Goal: Task Accomplishment & Management: Complete application form

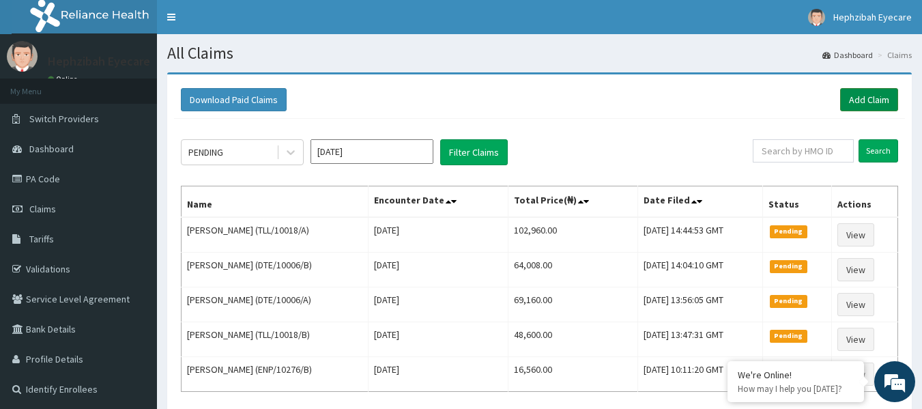
click at [859, 97] on link "Add Claim" at bounding box center [869, 99] width 58 height 23
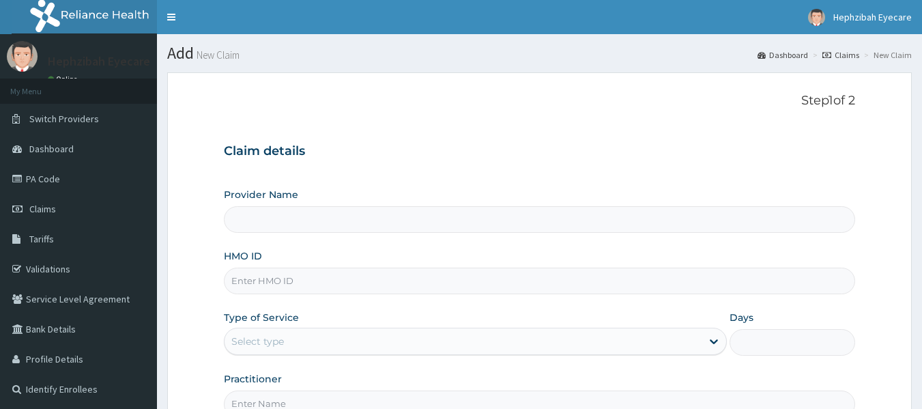
click at [282, 278] on input "HMO ID" at bounding box center [540, 280] width 632 height 27
type input "HEPHZIBAH EYE CARE - Sangotedo"
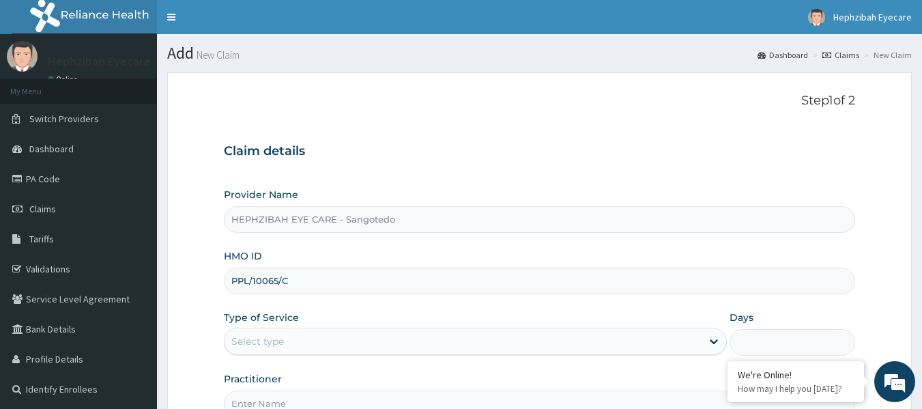
type input "PPL/10065/C"
click at [452, 86] on form "Step 1 of 2 Claim details Provider Name HEPHZIBAH EYE CARE - Sangotedo HMO ID P…" at bounding box center [539, 293] width 744 height 443
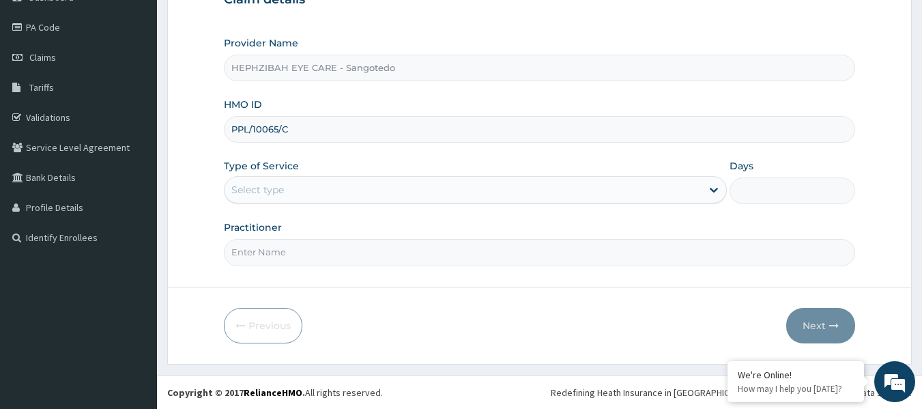
scroll to position [152, 0]
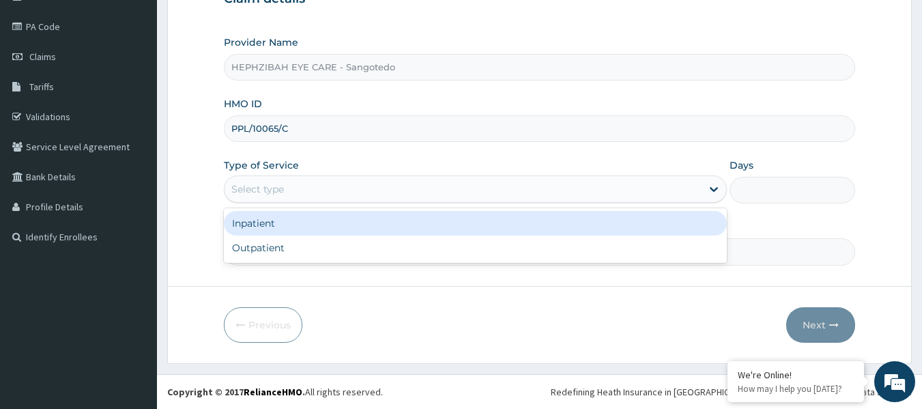
click at [309, 187] on div "Select type" at bounding box center [462, 189] width 477 height 22
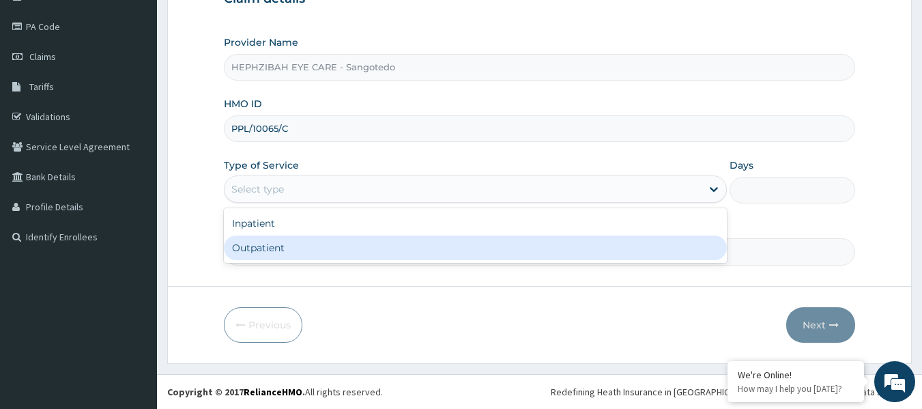
click at [273, 250] on div "Outpatient" at bounding box center [475, 247] width 503 height 25
type input "1"
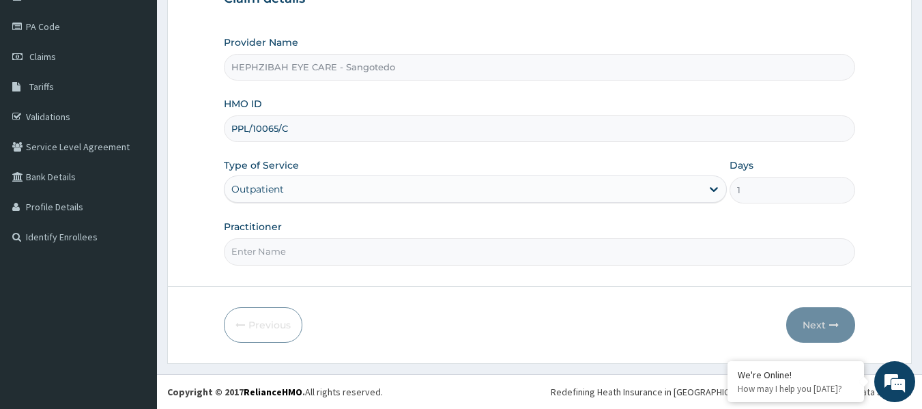
click at [273, 250] on input "Practitioner" at bounding box center [540, 251] width 632 height 27
type input "[PERSON_NAME]"
click at [800, 326] on button "Next" at bounding box center [820, 324] width 69 height 35
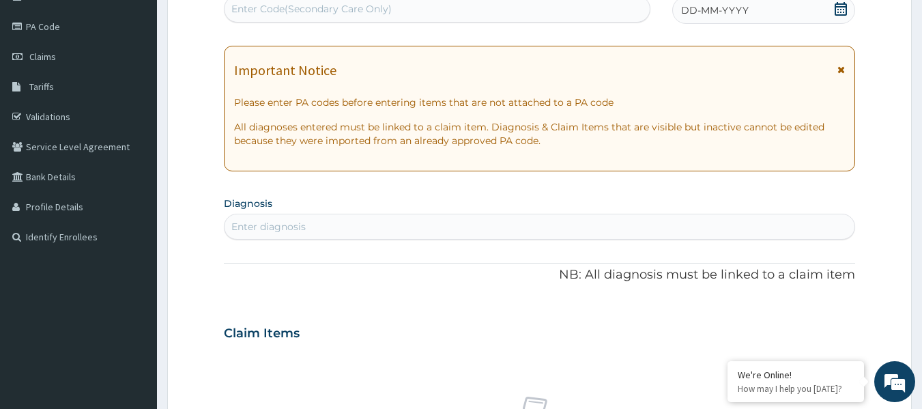
click at [287, 6] on div "Enter Code(Secondary Care Only)" at bounding box center [311, 9] width 160 height 14
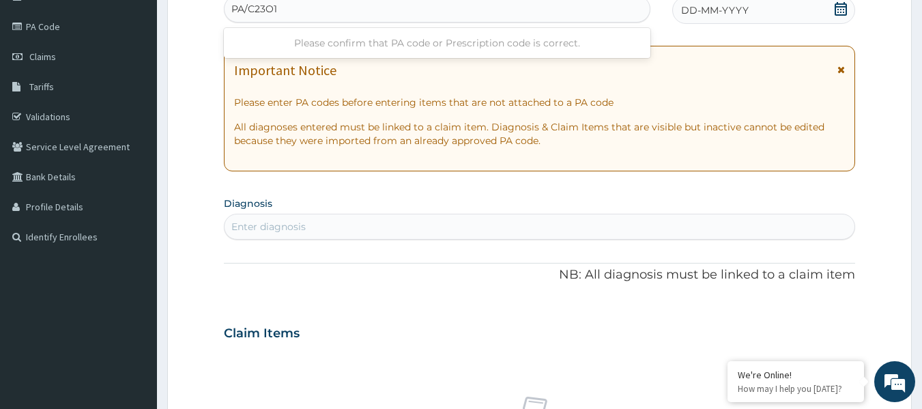
type input "PA/C23O10"
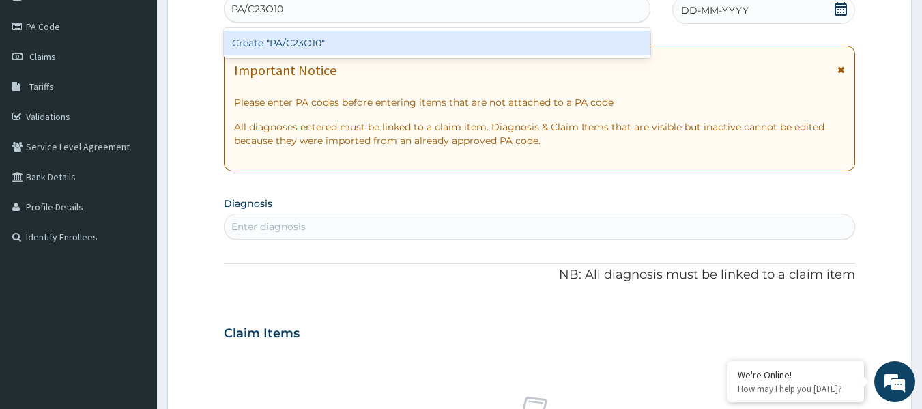
click at [300, 38] on div "Create "PA/C23O10"" at bounding box center [437, 43] width 427 height 25
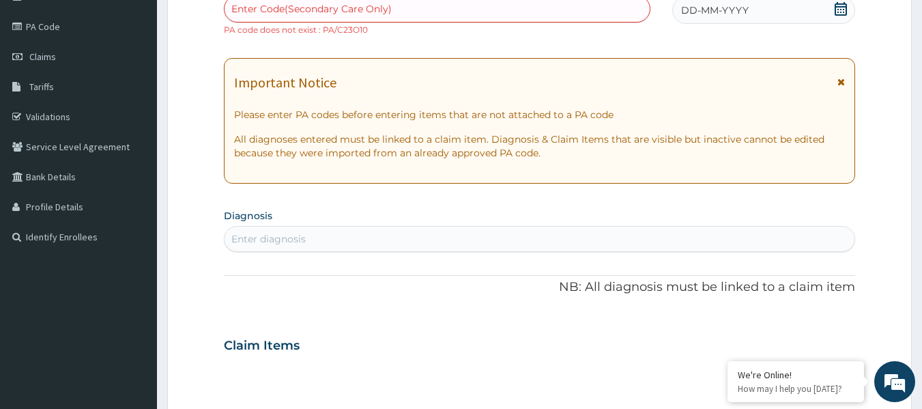
click at [321, 15] on div "Enter Code(Secondary Care Only)" at bounding box center [311, 9] width 160 height 14
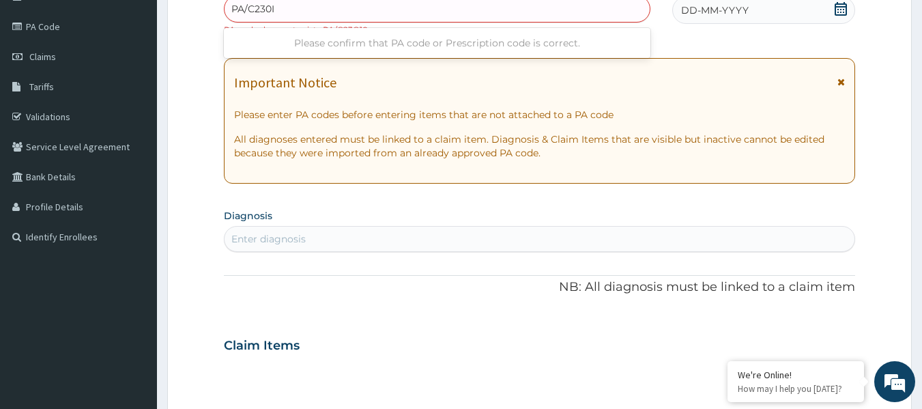
type input "PA/C230I0"
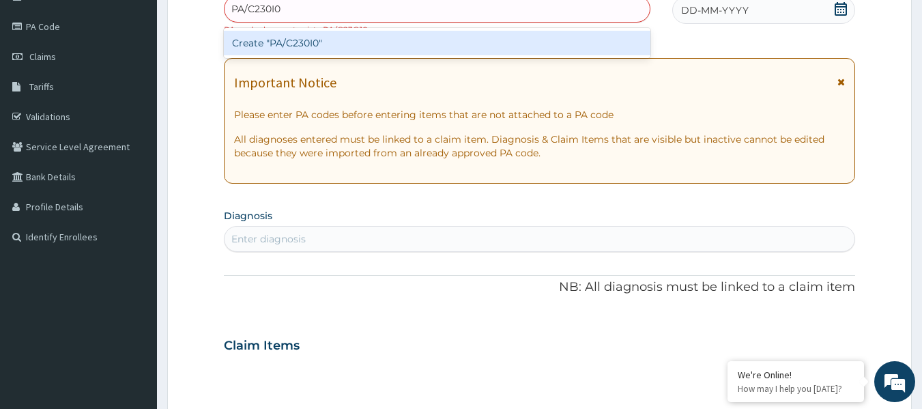
click at [311, 38] on div "Create "PA/C230I0"" at bounding box center [437, 43] width 427 height 25
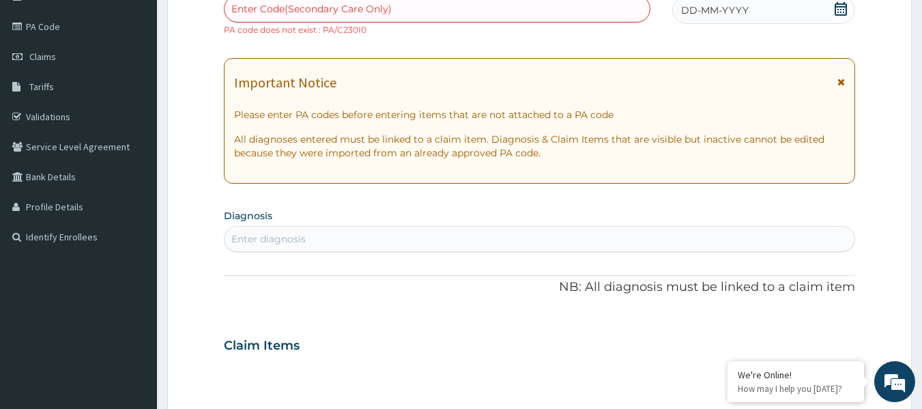
click at [181, 49] on form "Step 2 of 2 PA Code / Prescription Code Enter Code(Secondary Care Only) PA code…" at bounding box center [539, 357] width 744 height 875
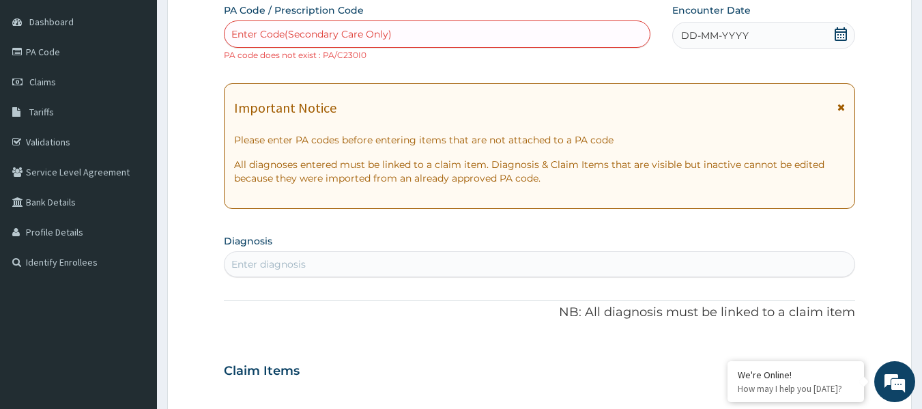
scroll to position [125, 0]
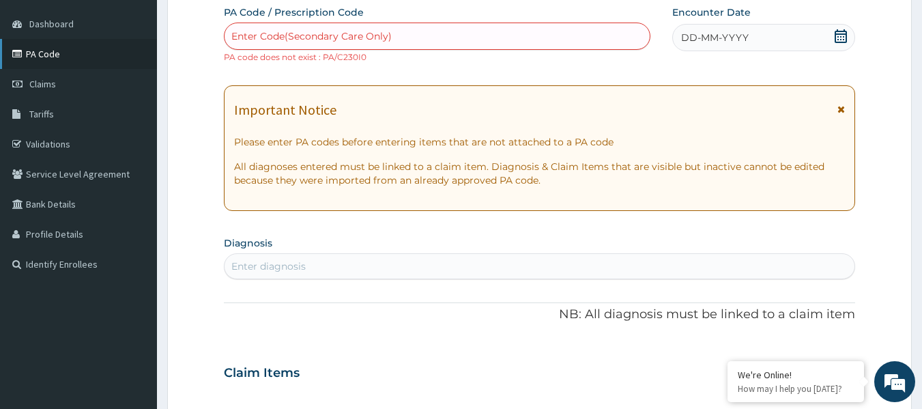
click at [49, 57] on link "PA Code" at bounding box center [78, 54] width 157 height 30
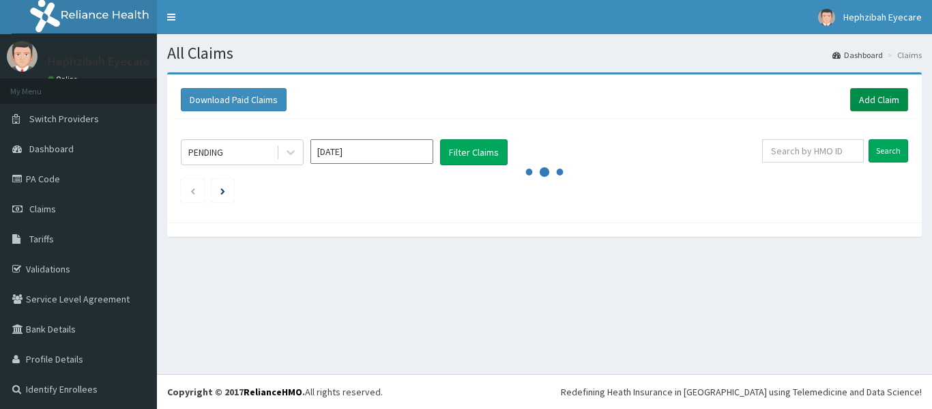
click at [868, 97] on link "Add Claim" at bounding box center [879, 99] width 58 height 23
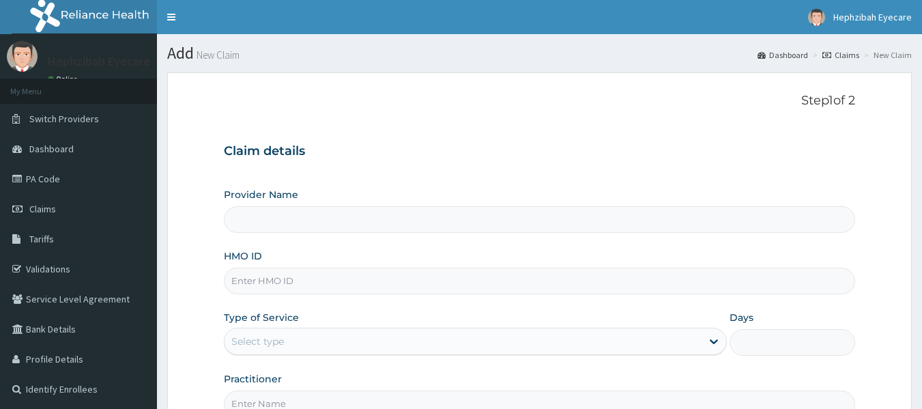
click at [353, 288] on input "HMO ID" at bounding box center [540, 280] width 632 height 27
type input "HEPHZIBAH EYE CARE - Sangotedo"
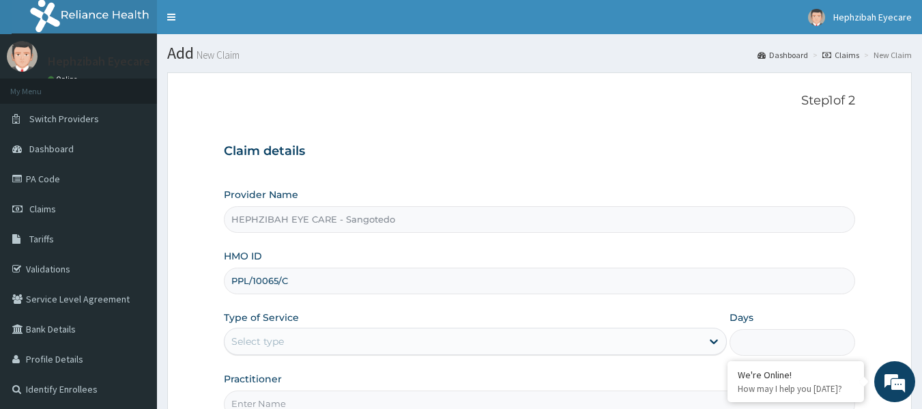
type input "PPL/10065/C"
click at [460, 158] on h3 "Claim details" at bounding box center [540, 151] width 632 height 15
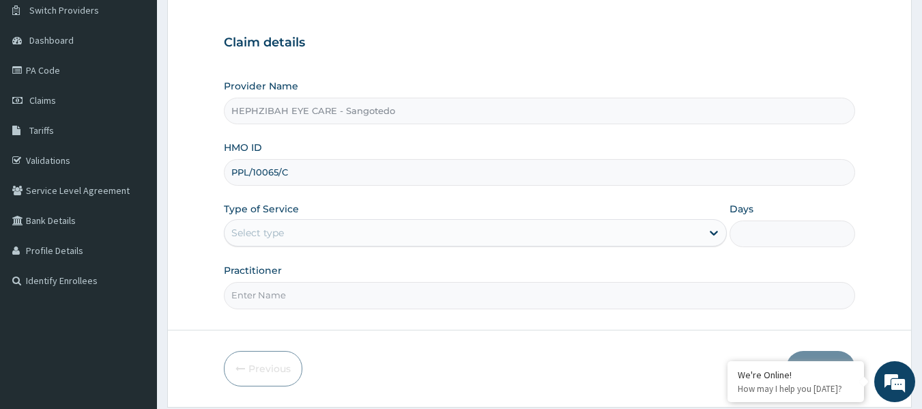
scroll to position [109, 0]
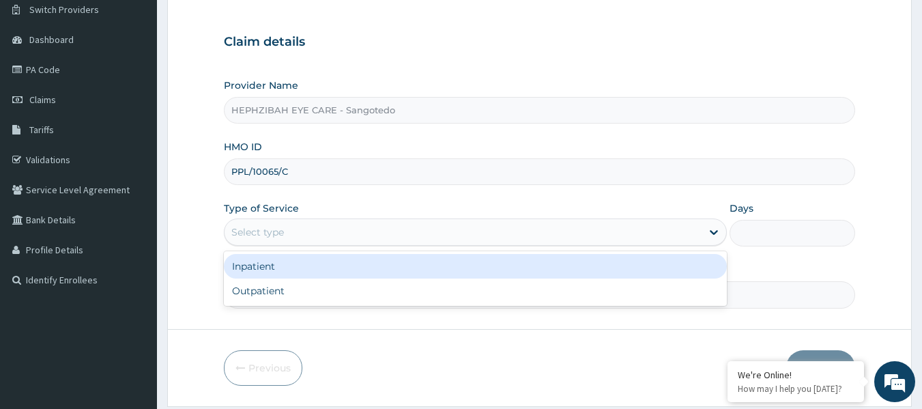
click at [395, 220] on div "Select type" at bounding box center [475, 231] width 503 height 27
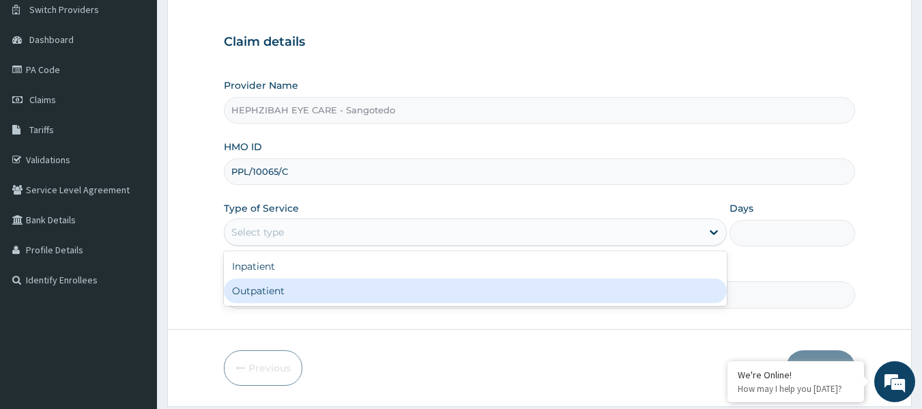
click at [280, 288] on div "Outpatient" at bounding box center [475, 290] width 503 height 25
type input "1"
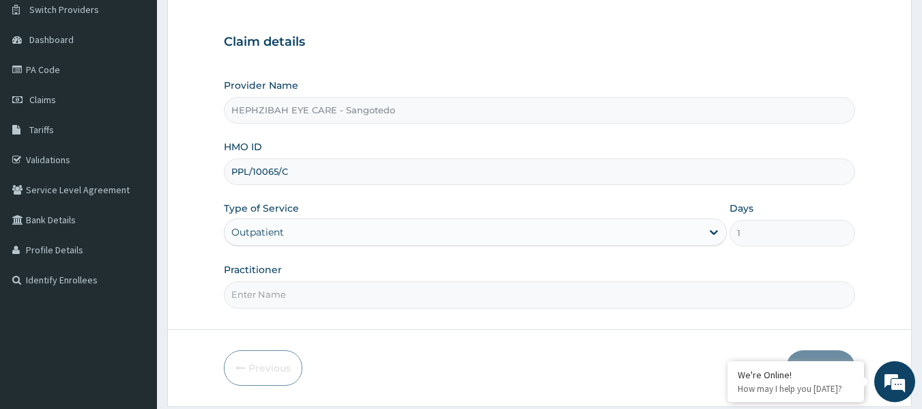
click at [271, 288] on input "Practitioner" at bounding box center [540, 294] width 632 height 27
type input "[PERSON_NAME]"
click at [803, 351] on button "Next" at bounding box center [820, 367] width 69 height 35
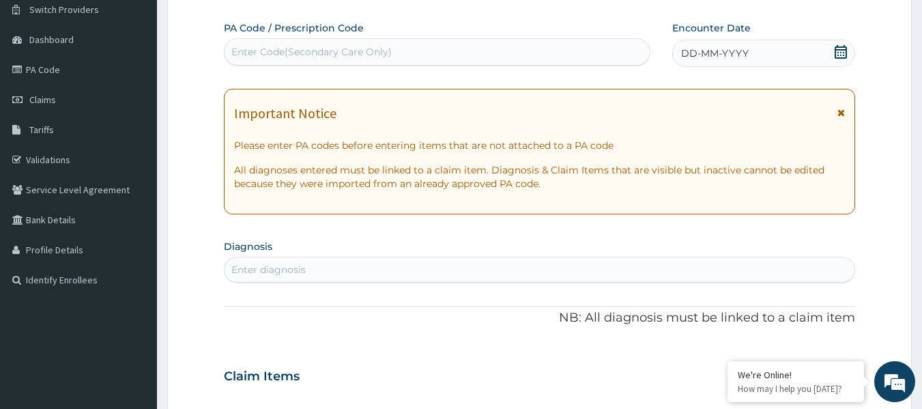
click at [334, 54] on div "Enter Code(Secondary Care Only)" at bounding box center [311, 52] width 160 height 14
paste input "PA/C23D10"
type input "PA/C23D10"
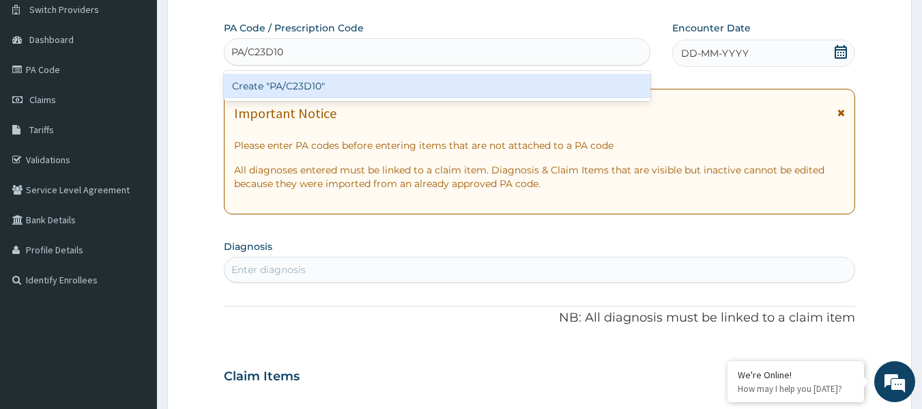
click at [340, 86] on div "Create "PA/C23D10"" at bounding box center [437, 86] width 427 height 25
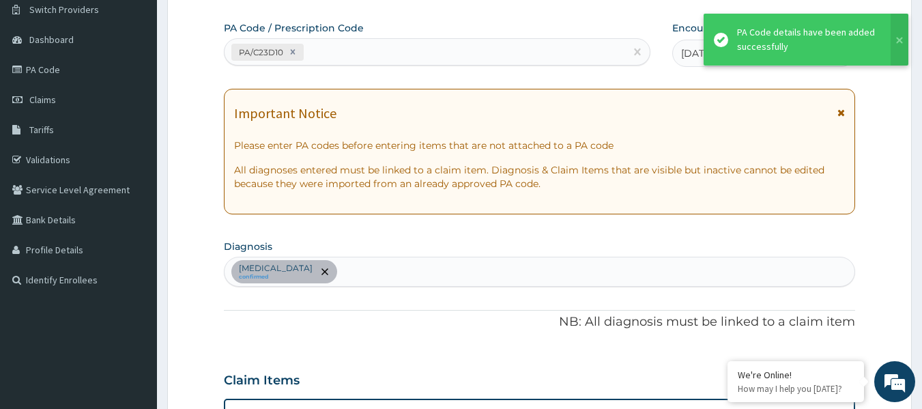
scroll to position [505, 0]
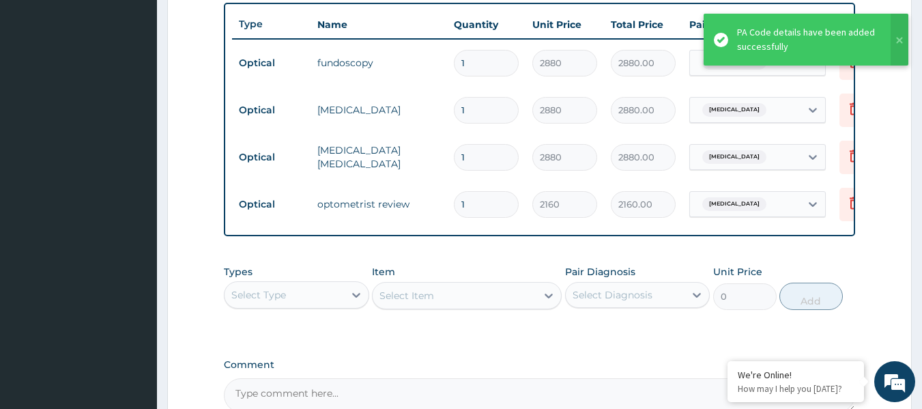
click at [583, 370] on label "Comment" at bounding box center [540, 365] width 632 height 12
click at [583, 378] on textarea "Comment" at bounding box center [540, 395] width 632 height 34
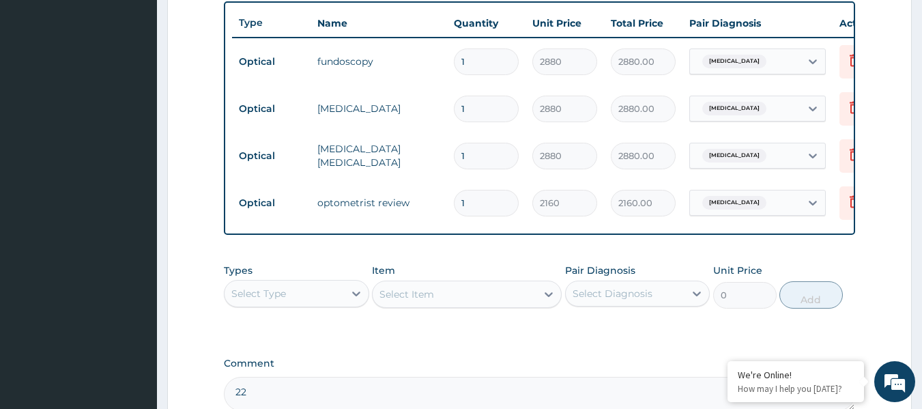
type textarea "22"
click at [695, 336] on div "Types Select Type Item Select Item Pair Diagnosis Select Diagnosis Unit Price 0…" at bounding box center [540, 296] width 632 height 79
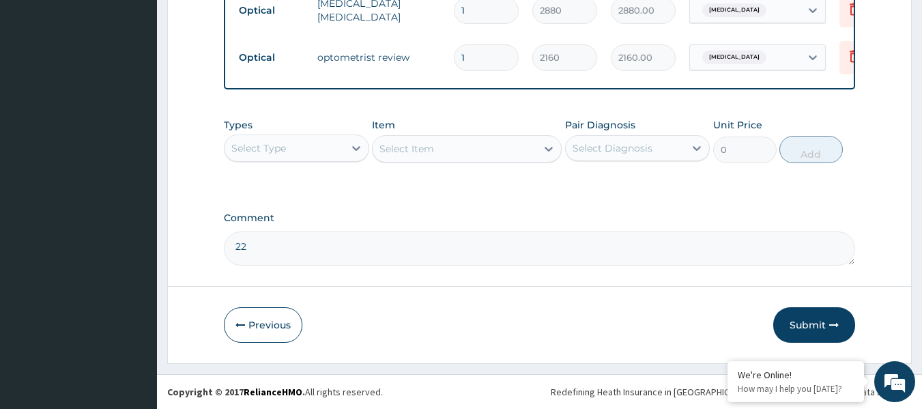
scroll to position [662, 0]
click at [829, 327] on icon "button" at bounding box center [834, 325] width 10 height 10
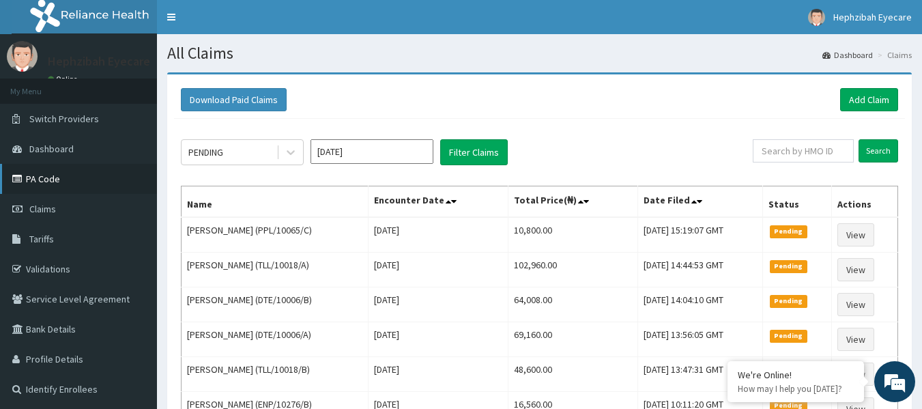
click at [54, 172] on link "PA Code" at bounding box center [78, 179] width 157 height 30
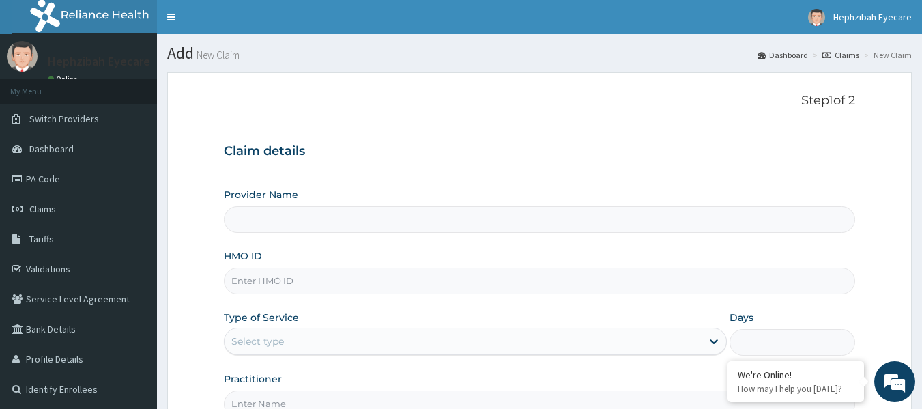
type input "HEPHZIBAH EYE CARE - Sangotedo"
click at [414, 275] on input "HMO ID" at bounding box center [540, 280] width 632 height 27
type input "PPL/10065/A"
click at [497, 175] on div "Claim details Provider Name HEPHZIBAH EYE CARE - Sangotedo HMO ID PPL/10065/A T…" at bounding box center [540, 273] width 632 height 287
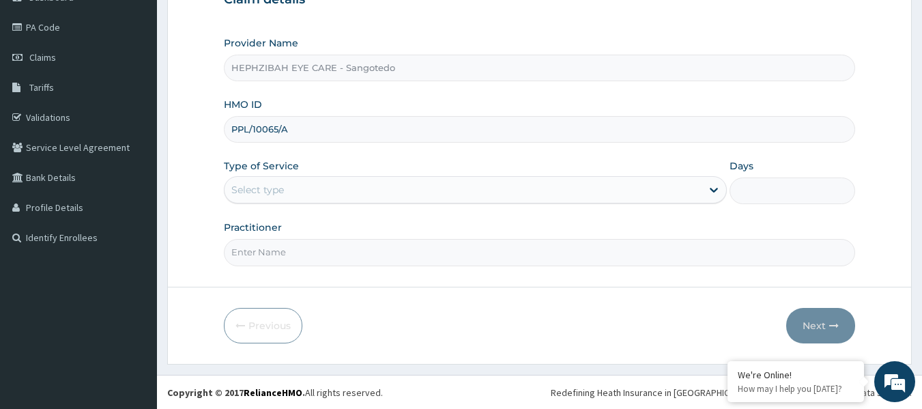
scroll to position [152, 0]
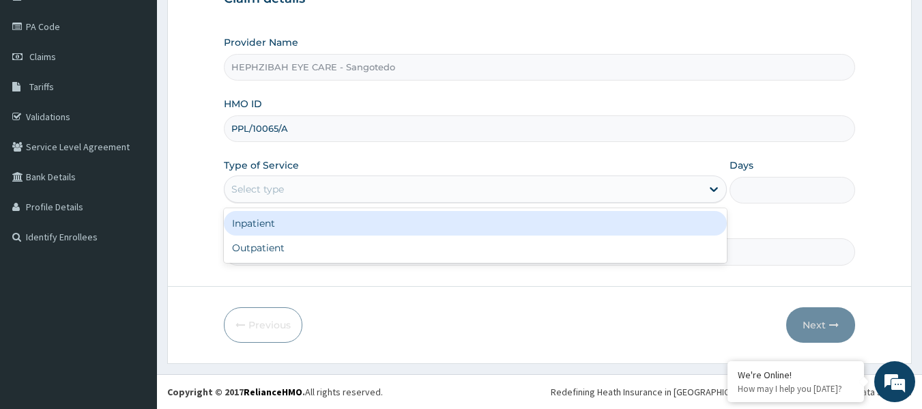
click at [263, 180] on div "Select type" at bounding box center [462, 189] width 477 height 22
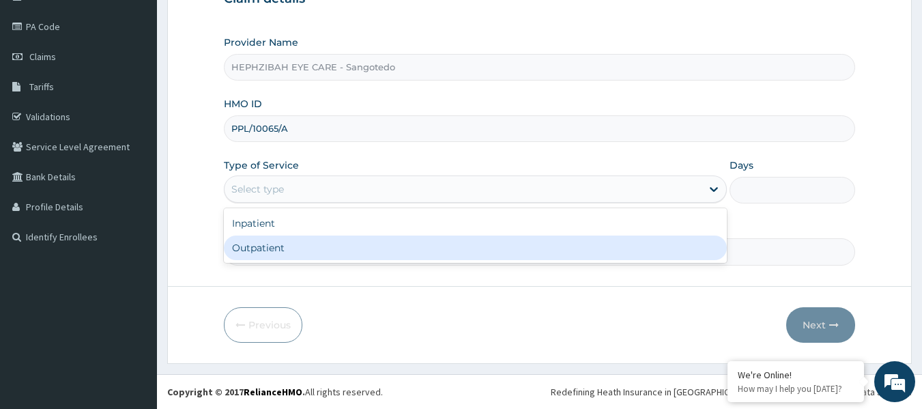
click at [251, 247] on div "Outpatient" at bounding box center [475, 247] width 503 height 25
type input "1"
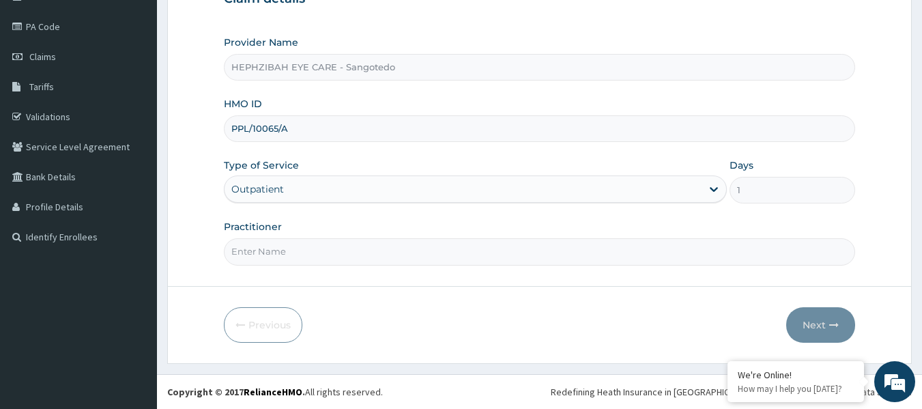
click at [251, 247] on input "Practitioner" at bounding box center [540, 251] width 632 height 27
type input "DR RUTH"
click at [836, 313] on button "Next" at bounding box center [820, 324] width 69 height 35
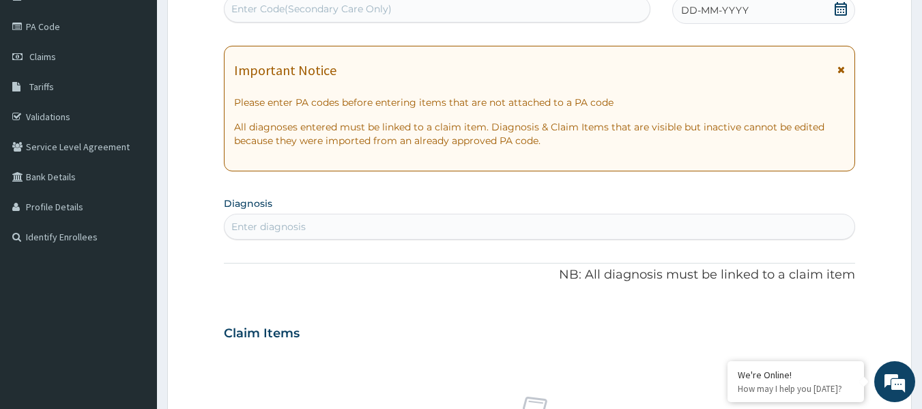
click at [347, 16] on div "Enter Code(Secondary Care Only)" at bounding box center [437, 9] width 426 height 22
paste input "PA/6B4BDF"
type input "PA/6B4BDF"
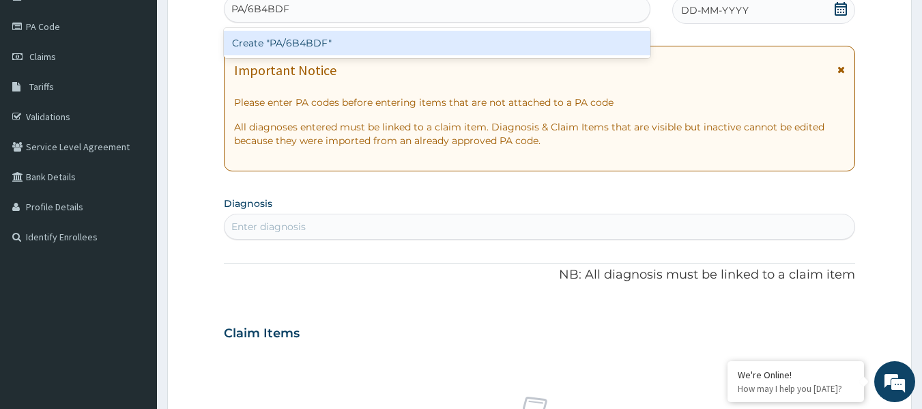
click at [345, 55] on div "Create "PA/6B4BDF"" at bounding box center [437, 43] width 427 height 25
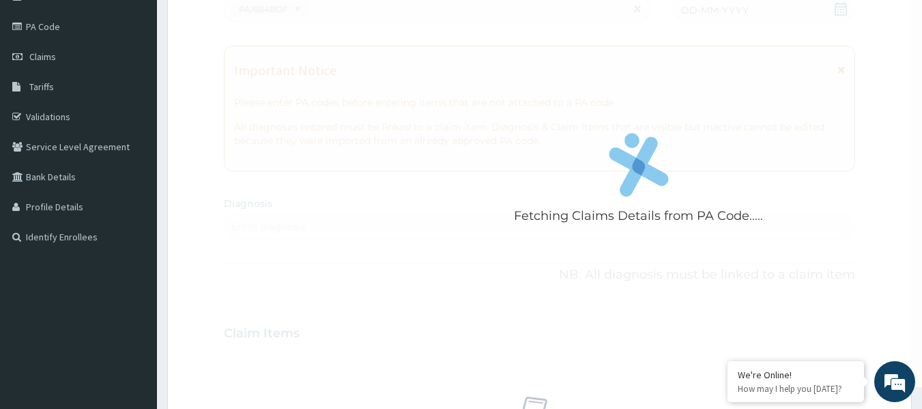
scroll to position [505, 0]
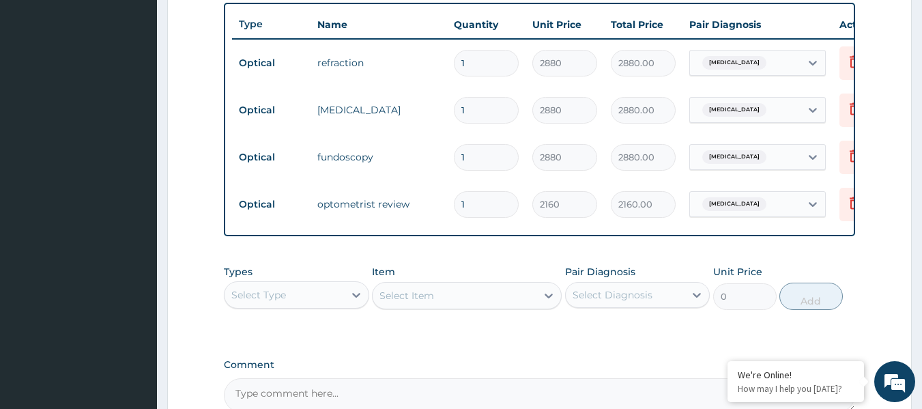
click at [542, 337] on div "Types Select Type Item Select Item Pair Diagnosis Select Diagnosis Unit Price 0…" at bounding box center [540, 297] width 632 height 79
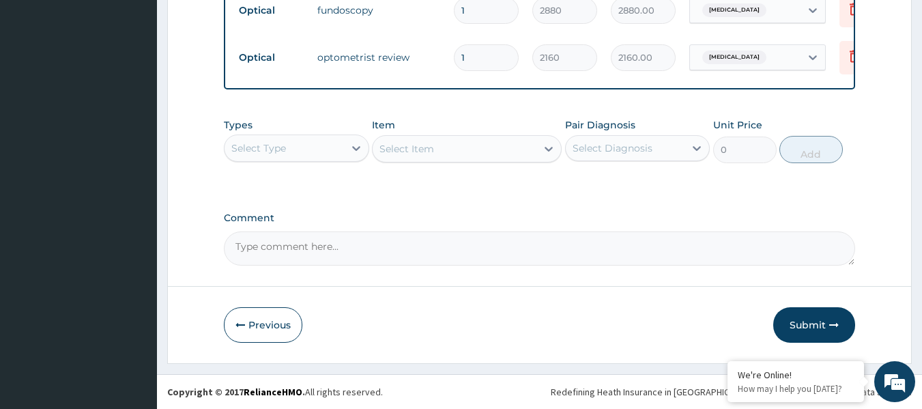
scroll to position [662, 0]
click at [802, 330] on button "Submit" at bounding box center [814, 324] width 82 height 35
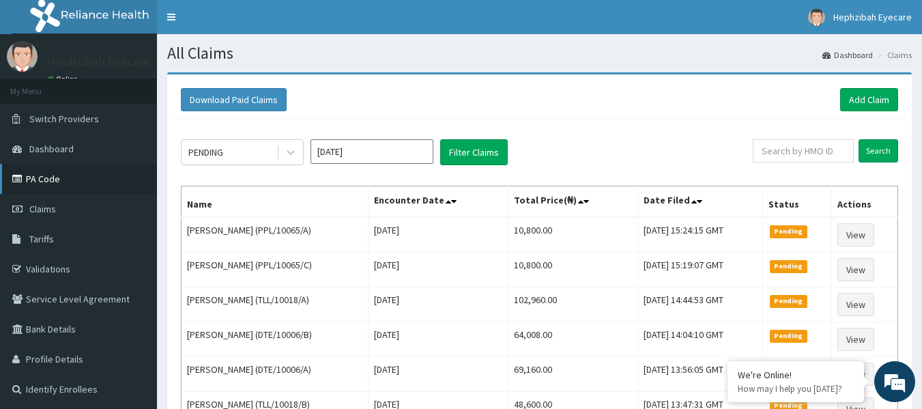
click at [67, 182] on link "PA Code" at bounding box center [78, 179] width 157 height 30
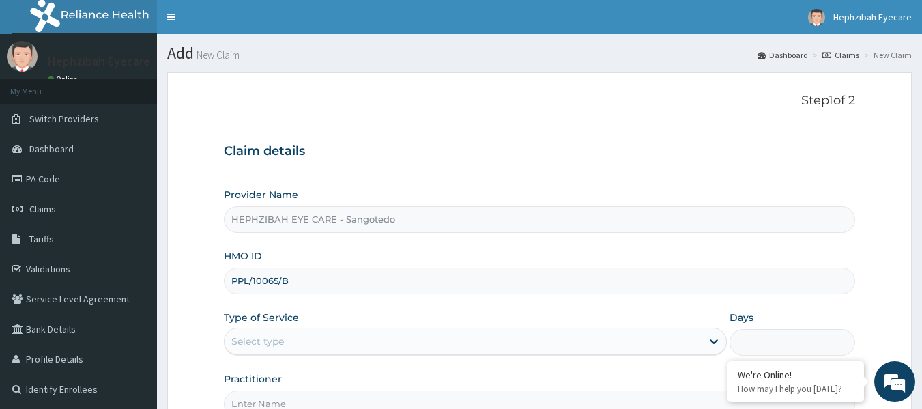
type input "PPL/10065/B"
click at [418, 178] on div "Claim details Provider Name HEPHZIBAH EYE CARE - Sangotedo HMO ID PPL/10065/B T…" at bounding box center [540, 273] width 632 height 287
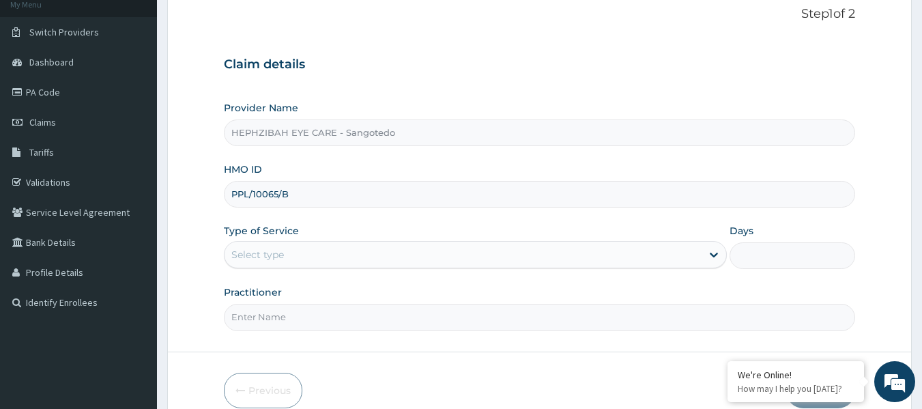
scroll to position [109, 0]
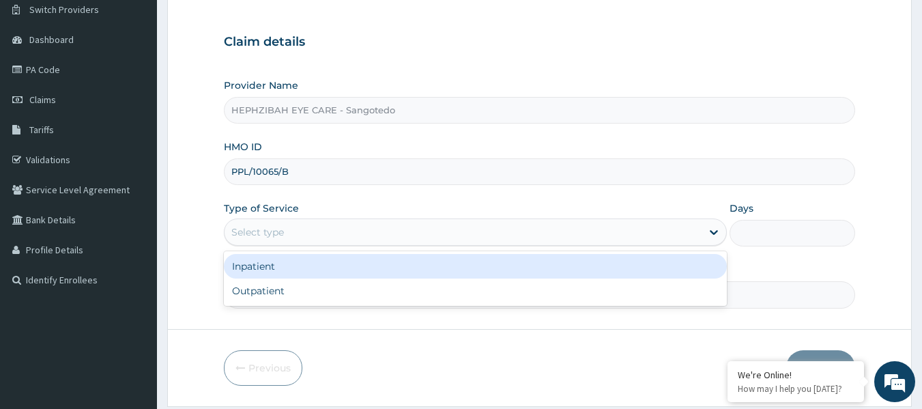
click at [319, 228] on div "Select type" at bounding box center [462, 232] width 477 height 22
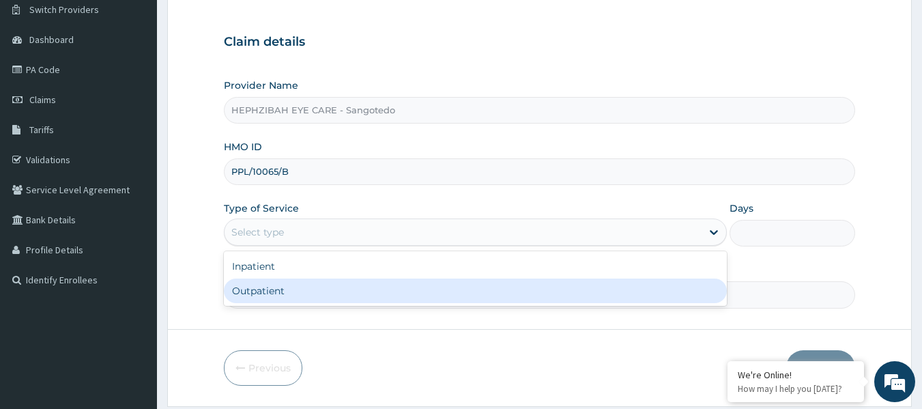
click at [272, 283] on div "Outpatient" at bounding box center [475, 290] width 503 height 25
type input "1"
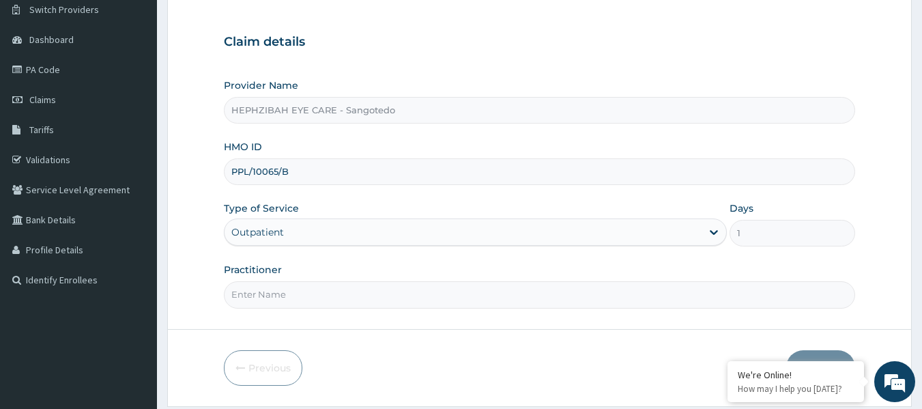
click at [256, 285] on input "Practitioner" at bounding box center [540, 294] width 632 height 27
type input "[PERSON_NAME]"
click at [349, 343] on form "Step 1 of 2 Claim details Provider Name HEPHZIBAH EYE CARE - Sangotedo HMO ID P…" at bounding box center [539, 184] width 744 height 443
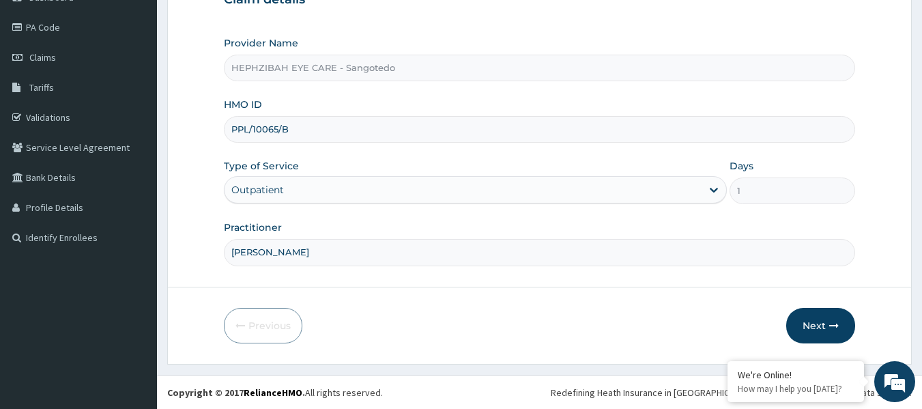
scroll to position [152, 0]
click at [797, 327] on button "Next" at bounding box center [820, 324] width 69 height 35
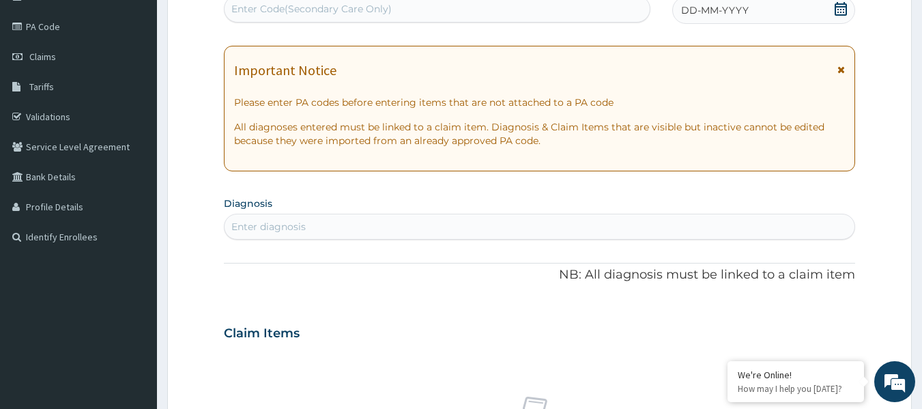
click at [310, 10] on div "Enter Code(Secondary Care Only)" at bounding box center [311, 9] width 160 height 14
paste input "PA/7F31DA"
type input "PA/7F31DA"
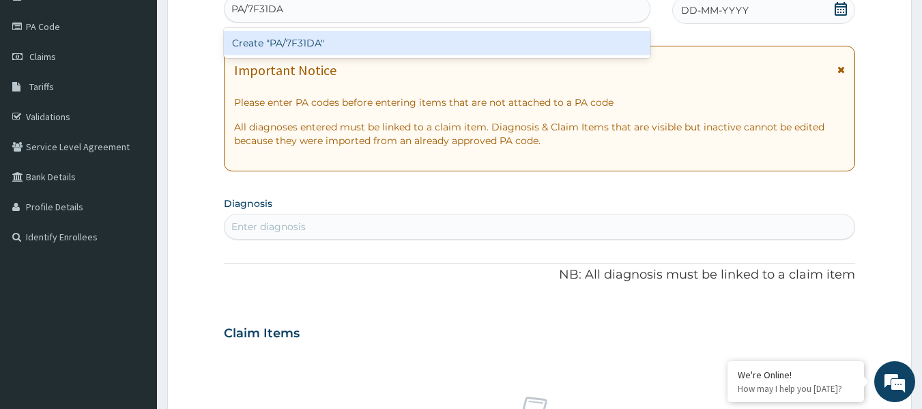
click at [328, 35] on div "Create "PA/7F31DA"" at bounding box center [437, 43] width 427 height 25
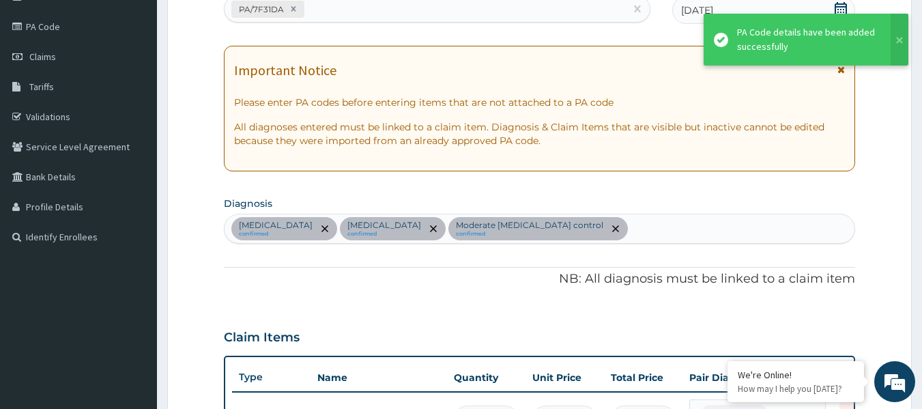
scroll to position [666, 0]
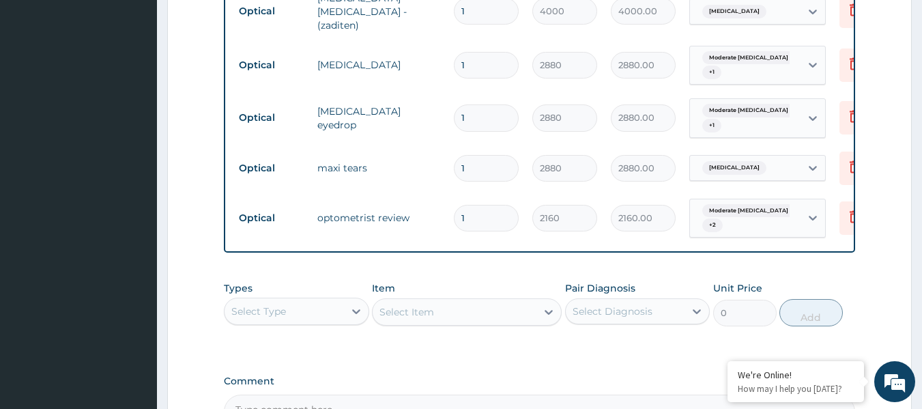
click at [441, 145] on tr "Optical maxi tears 1 2880 2880.00 [MEDICAL_DATA] Delete" at bounding box center [566, 168] width 669 height 47
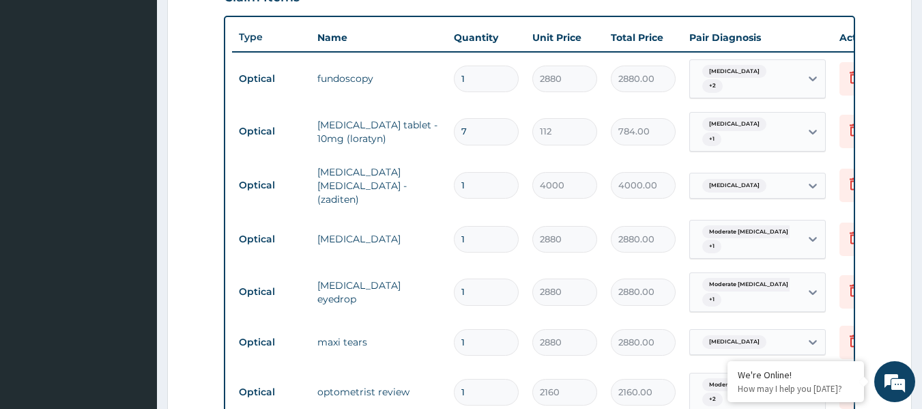
scroll to position [475, 0]
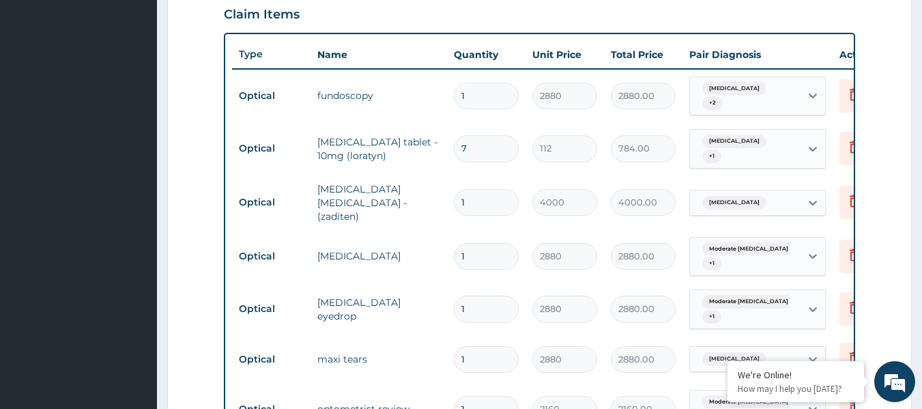
click at [192, 136] on form "Step 2 of 2 PA Code / Prescription Code PA/7F31DA Encounter Date [DATE] Importa…" at bounding box center [539, 157] width 744 height 1120
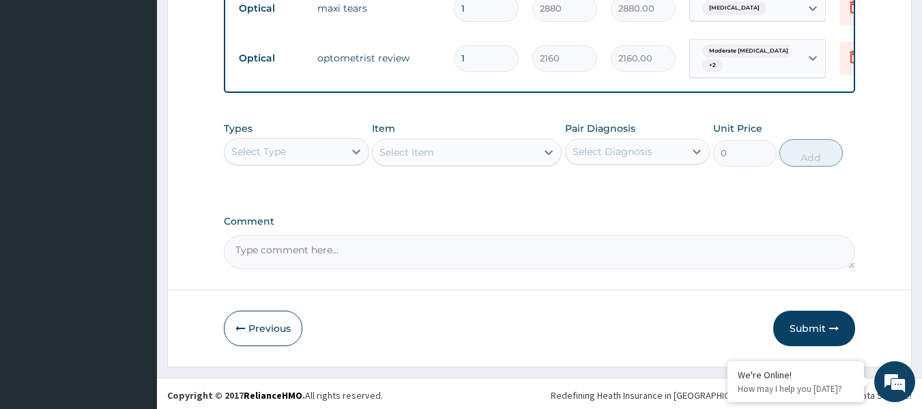
scroll to position [826, 0]
click at [810, 323] on button "Submit" at bounding box center [814, 327] width 82 height 35
